Goal: Task Accomplishment & Management: Use online tool/utility

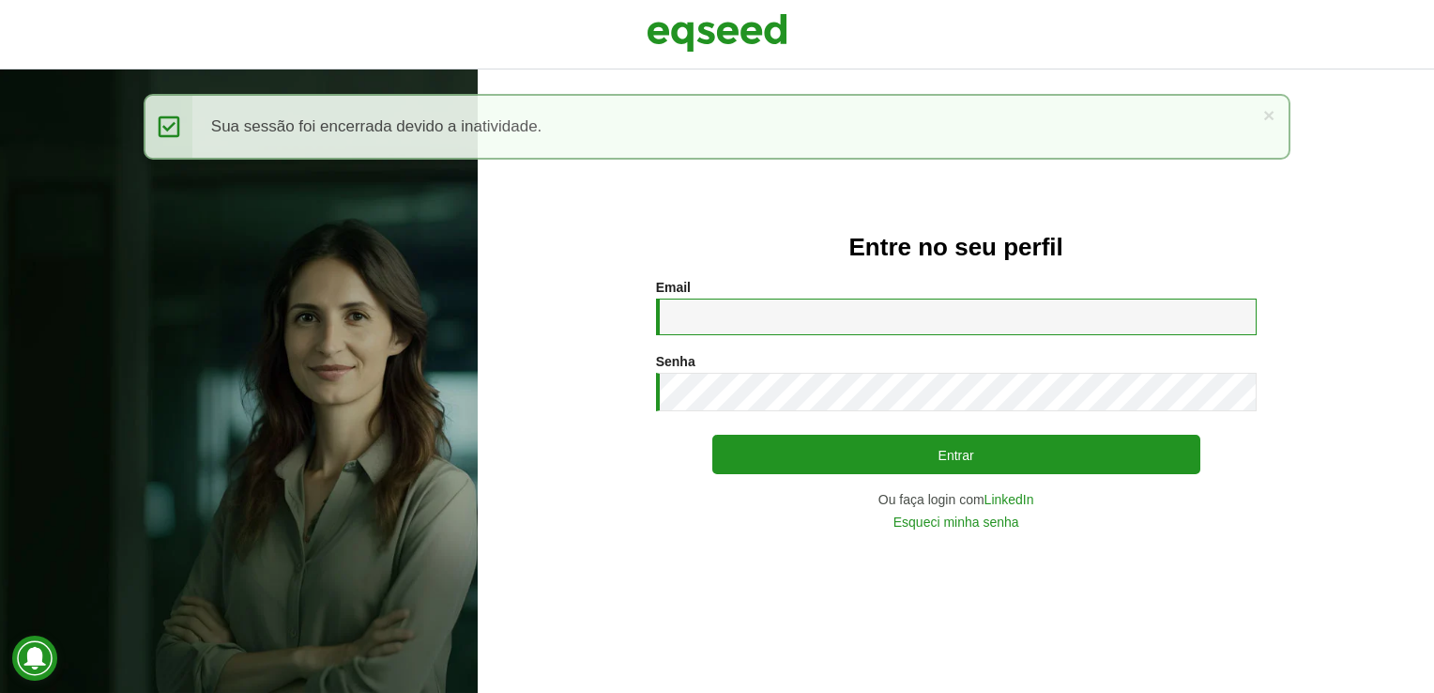
click at [682, 329] on input "Email *" at bounding box center [956, 317] width 601 height 37
type input "**********"
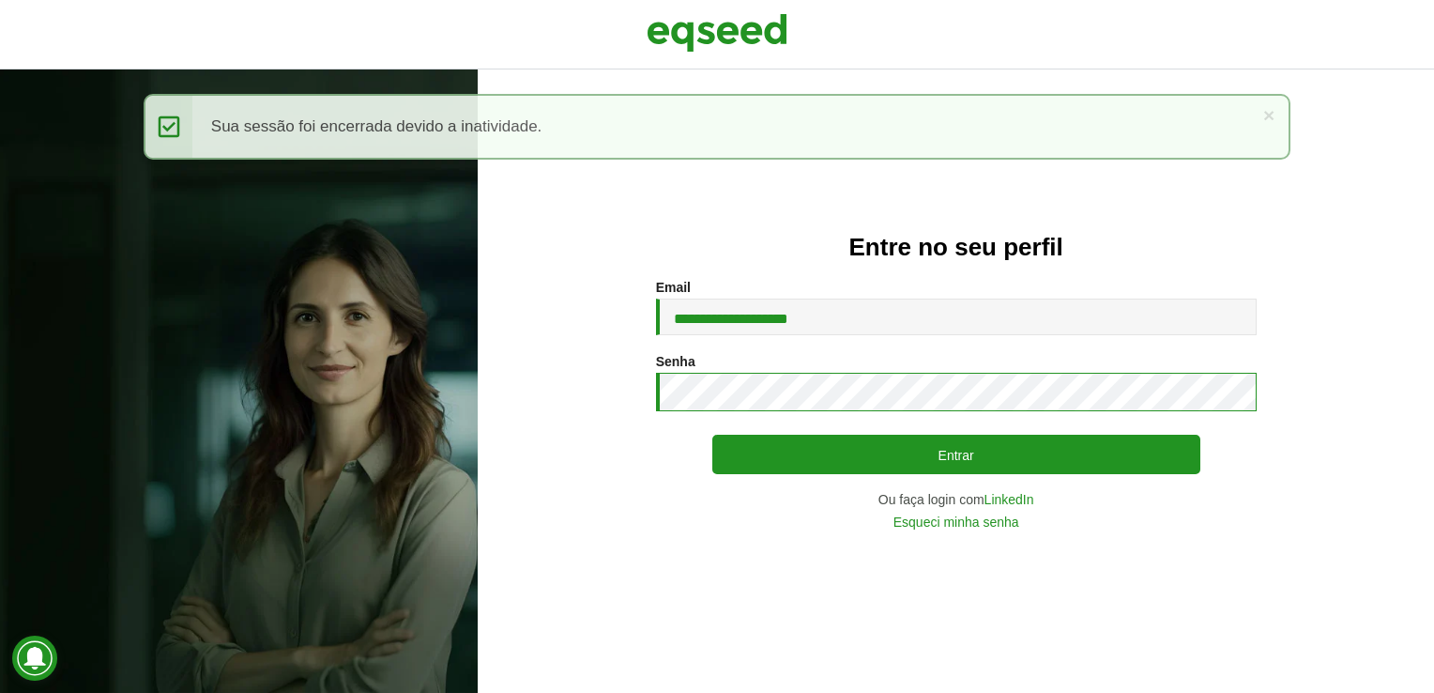
click at [713, 435] on button "Entrar" at bounding box center [957, 454] width 488 height 39
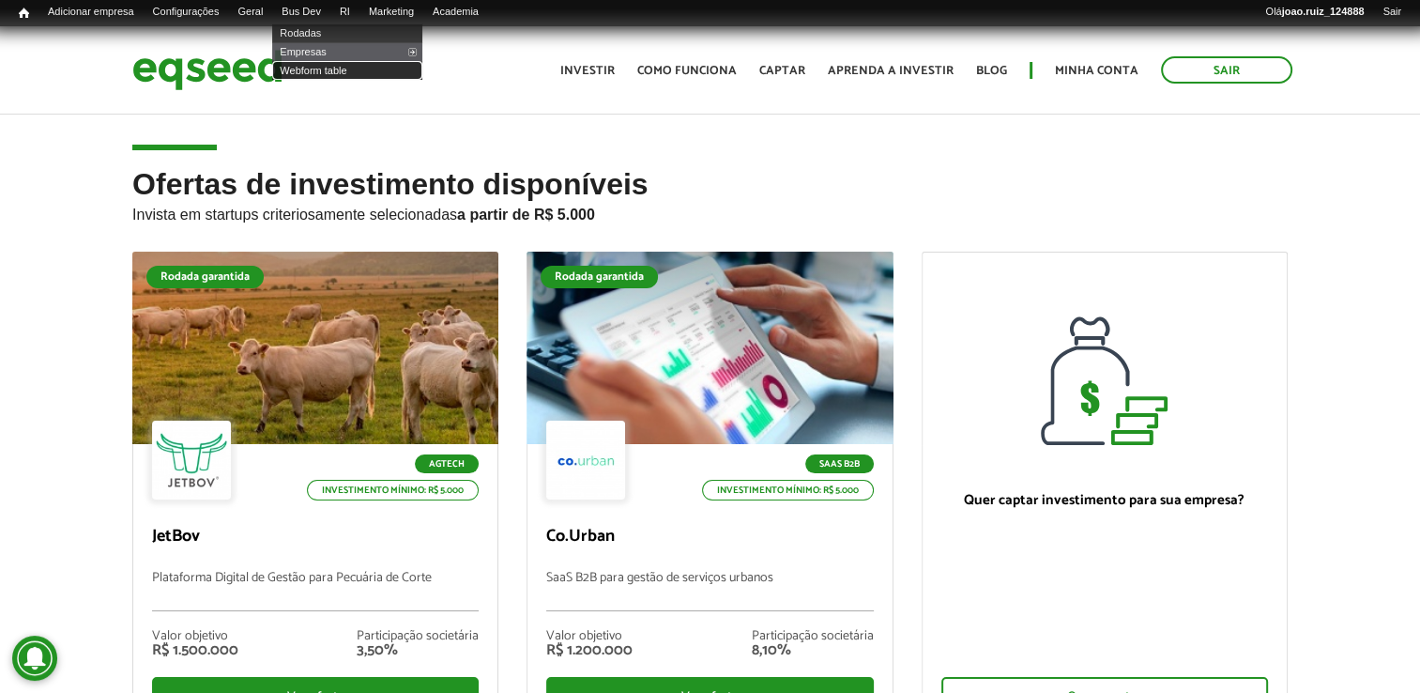
click at [333, 69] on link "Webform table" at bounding box center [347, 70] width 150 height 19
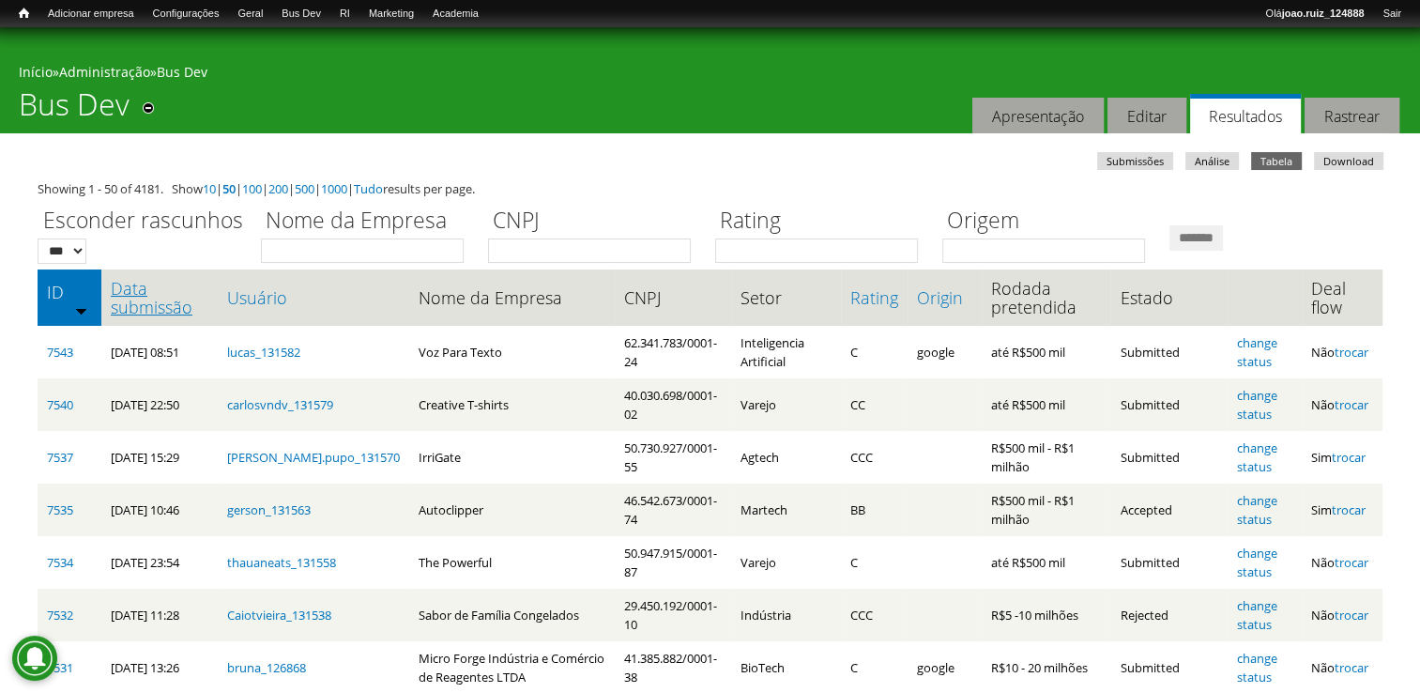
click at [166, 316] on link "Data submissão" at bounding box center [160, 298] width 98 height 38
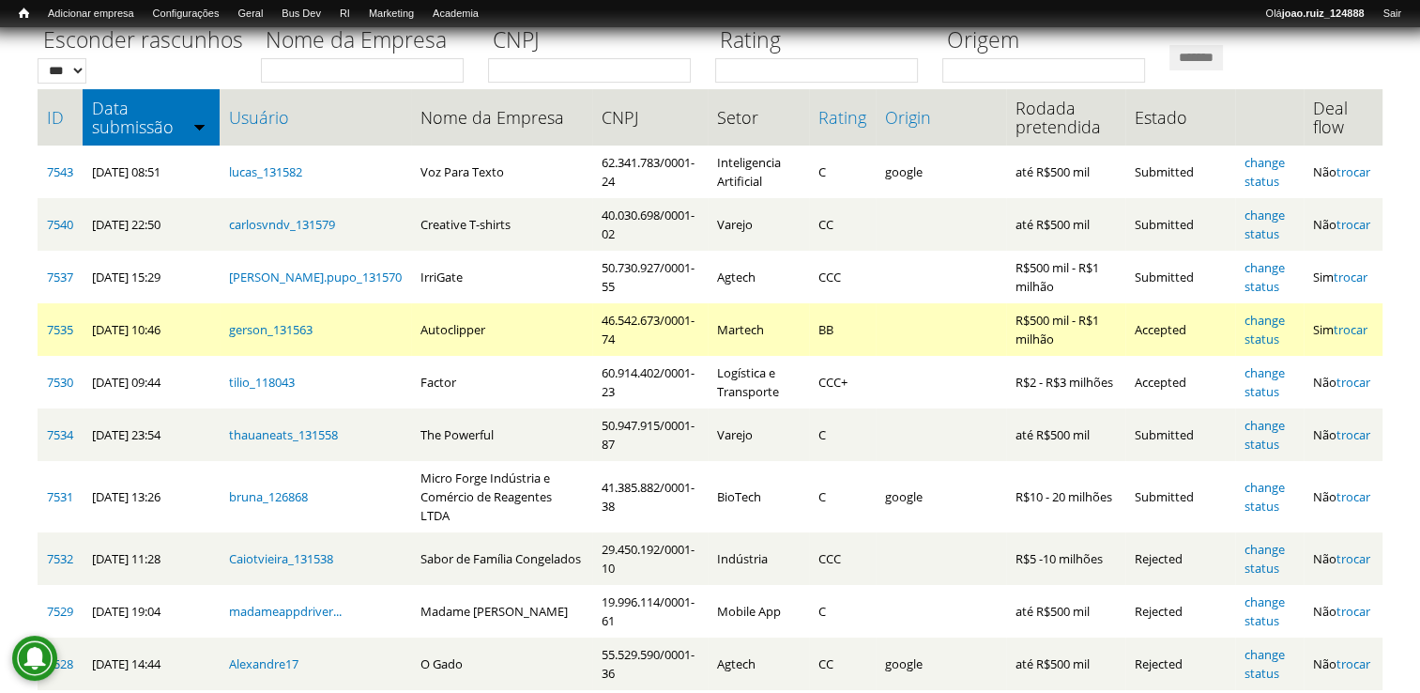
scroll to position [188, 0]
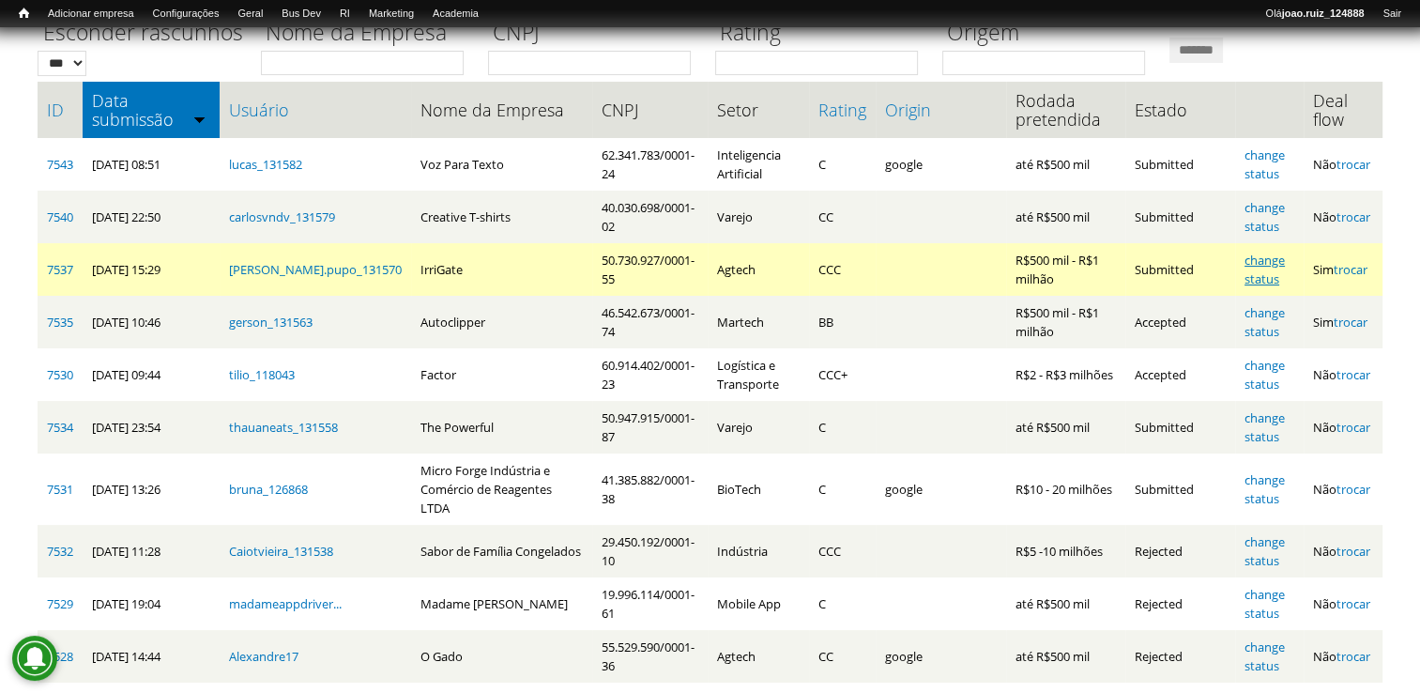
click at [1266, 266] on link "change status" at bounding box center [1265, 270] width 40 height 36
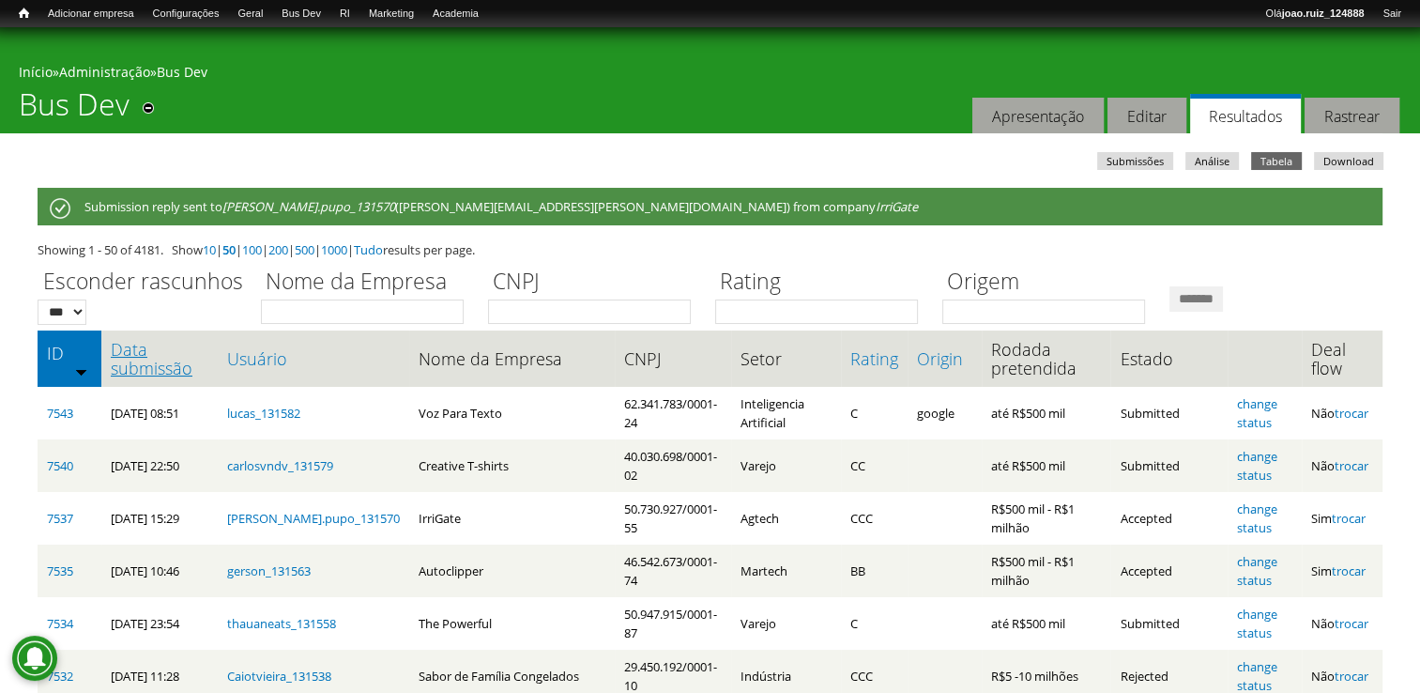
click at [167, 361] on link "Data submissão" at bounding box center [160, 359] width 98 height 38
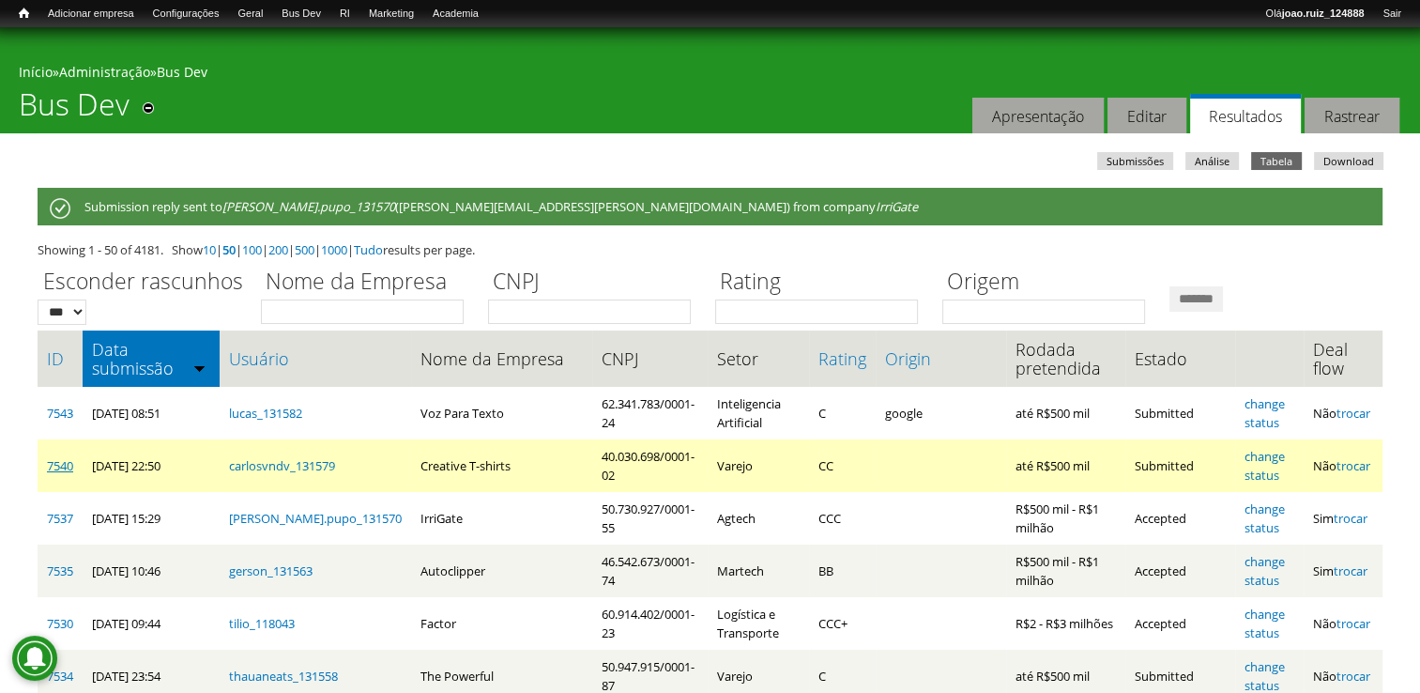
click at [62, 464] on link "7540" at bounding box center [60, 465] width 26 height 17
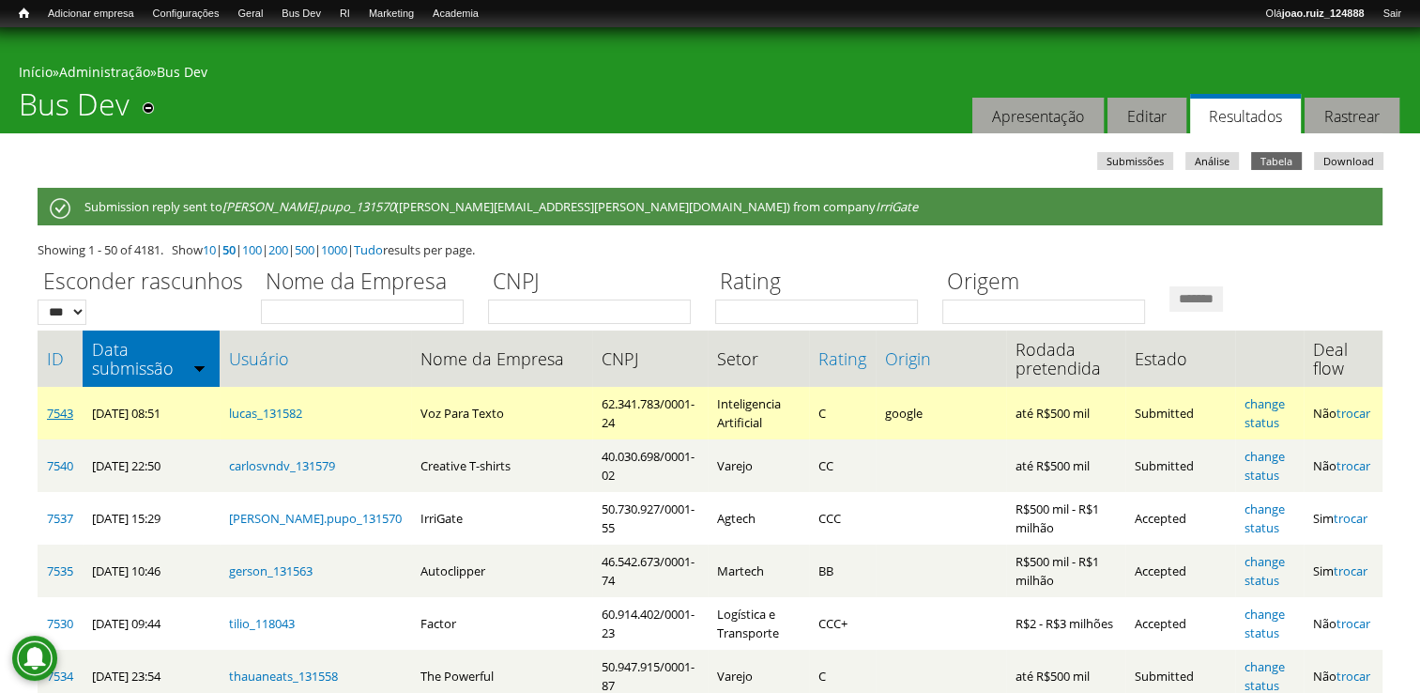
click at [54, 409] on link "7543" at bounding box center [60, 413] width 26 height 17
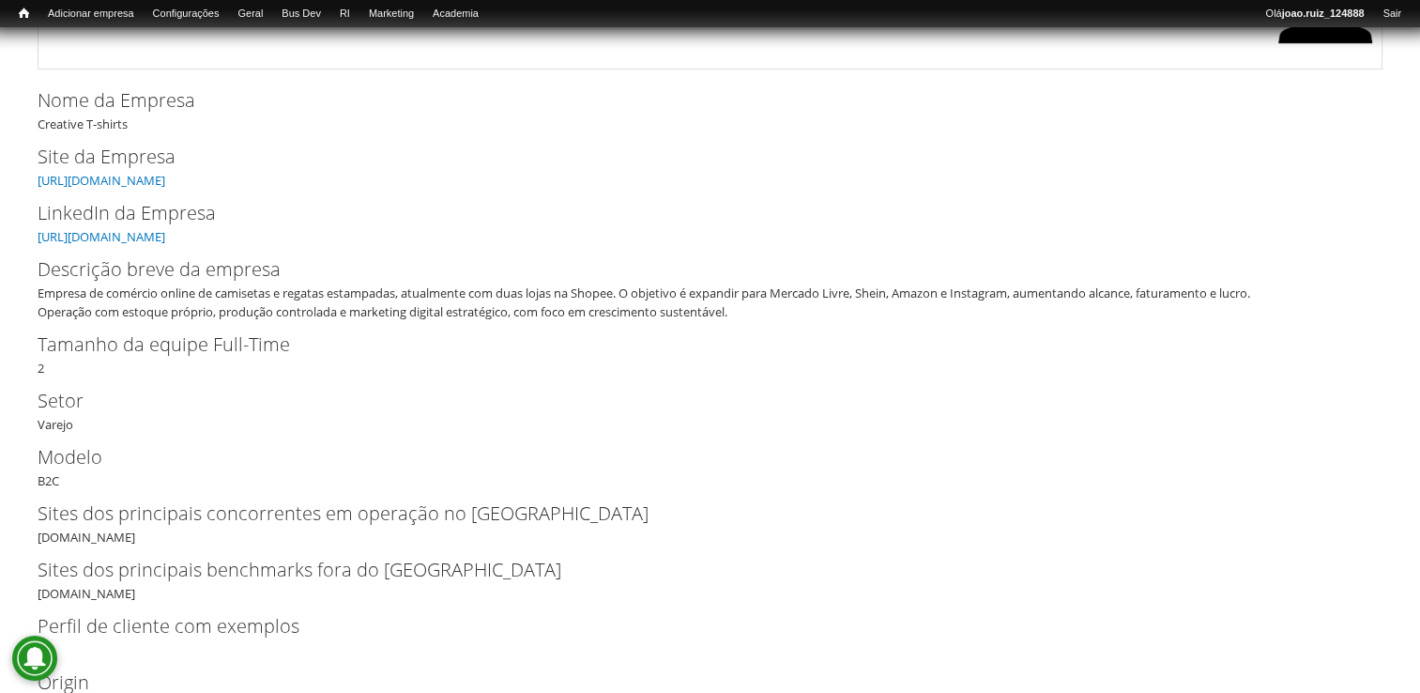
scroll to position [282, 0]
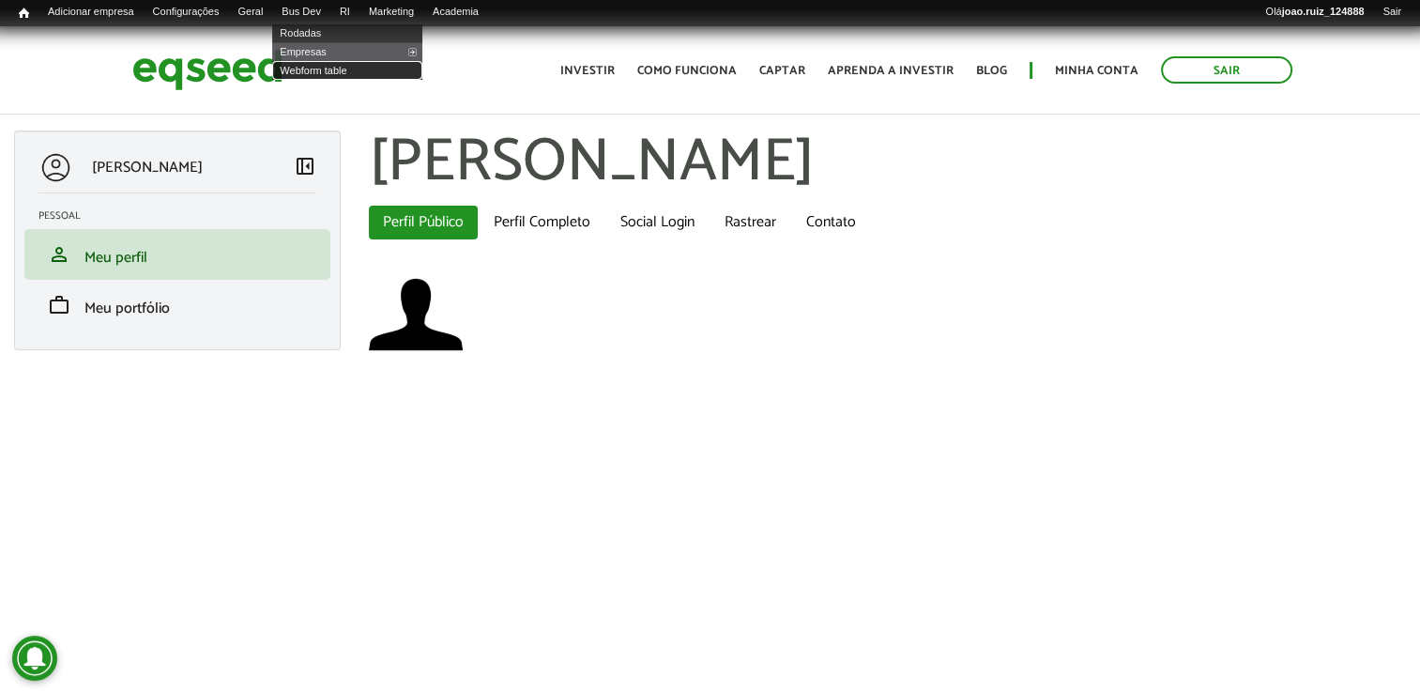
click at [334, 72] on link "Webform table" at bounding box center [347, 70] width 150 height 19
